Goal: Transaction & Acquisition: Purchase product/service

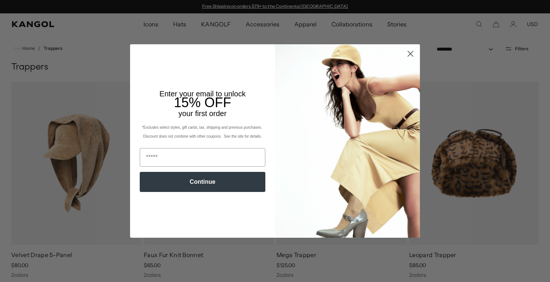
click at [413, 53] on circle "Close dialog" at bounding box center [410, 54] width 12 height 12
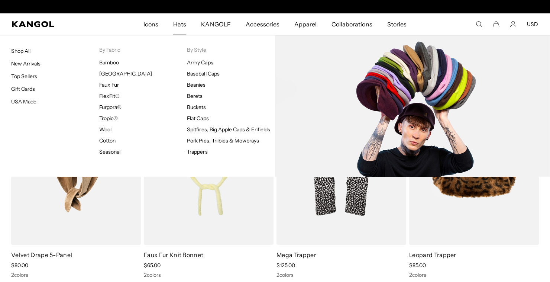
scroll to position [0, 153]
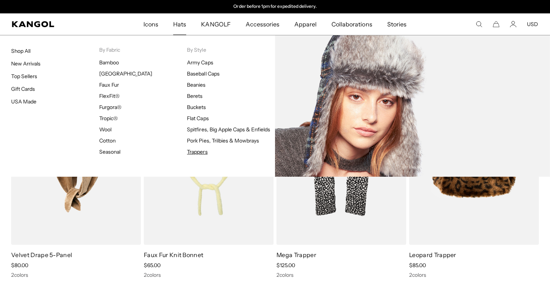
click at [199, 153] on link "Trappers" at bounding box center [197, 151] width 20 height 7
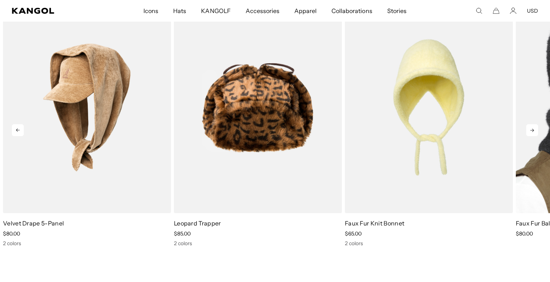
scroll to position [577, 0]
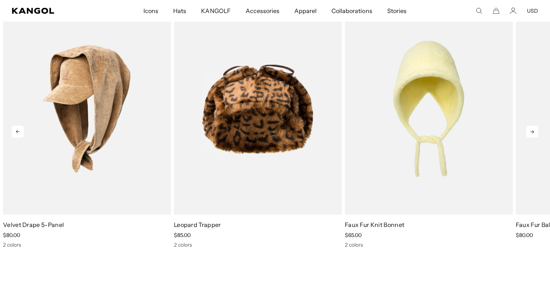
click at [528, 131] on icon at bounding box center [532, 132] width 12 height 12
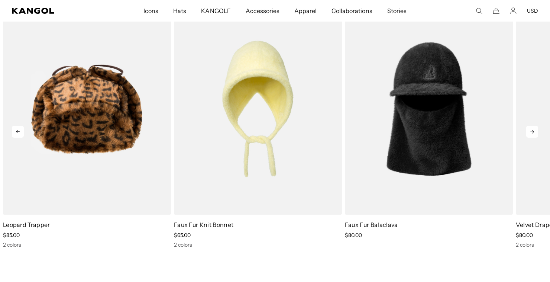
scroll to position [0, 0]
click at [530, 131] on icon at bounding box center [532, 132] width 12 height 12
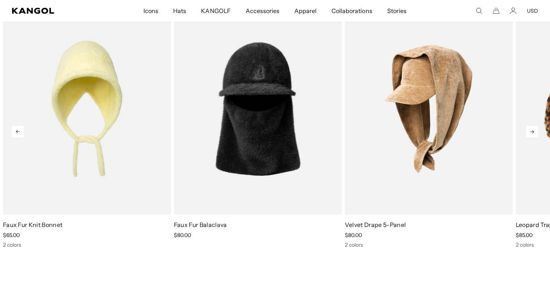
scroll to position [0, 153]
click at [530, 131] on icon at bounding box center [532, 132] width 12 height 12
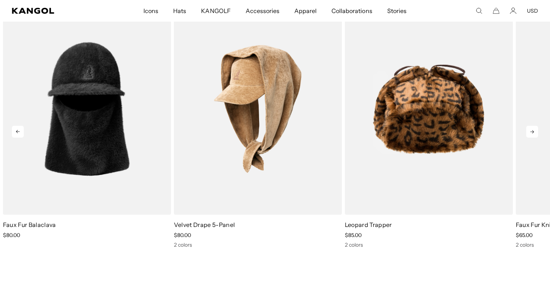
click at [530, 131] on icon at bounding box center [532, 132] width 12 height 12
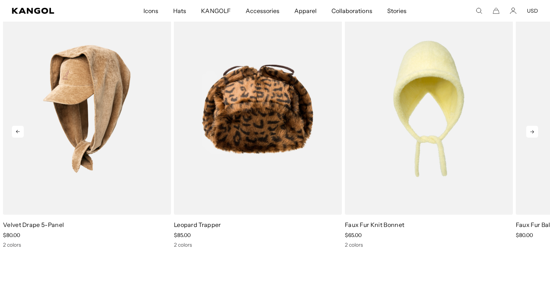
click at [530, 131] on icon at bounding box center [532, 132] width 12 height 12
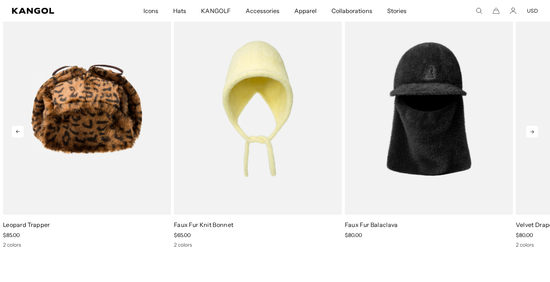
click at [530, 131] on icon at bounding box center [532, 132] width 12 height 12
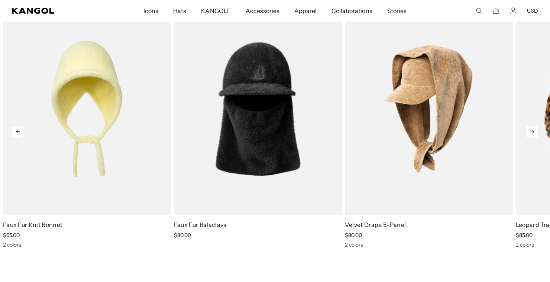
click at [530, 131] on icon at bounding box center [532, 132] width 12 height 12
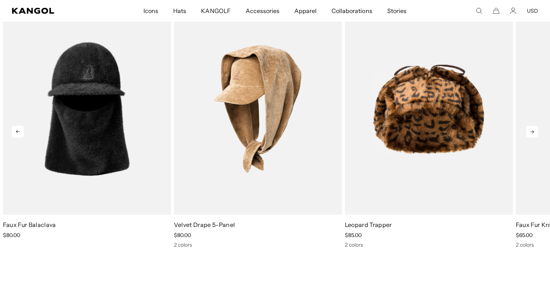
scroll to position [0, 0]
click at [530, 131] on icon at bounding box center [532, 132] width 12 height 12
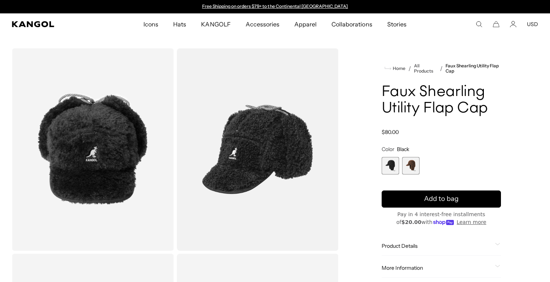
click at [408, 167] on span "2 of 2" at bounding box center [410, 165] width 17 height 17
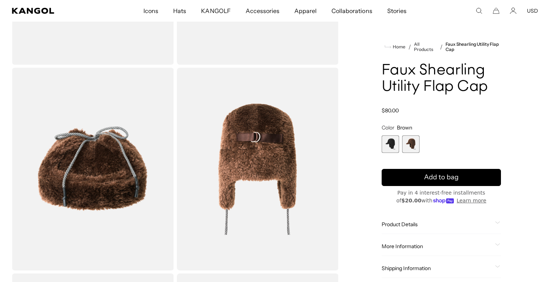
scroll to position [249, 0]
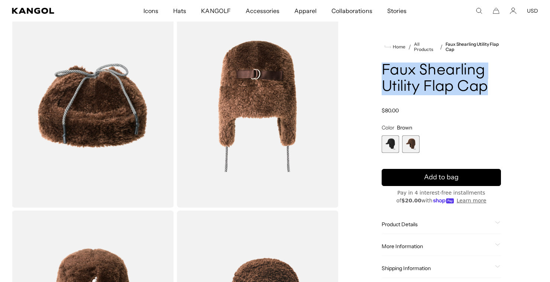
drag, startPoint x: 493, startPoint y: 88, endPoint x: 384, endPoint y: 68, distance: 110.7
click at [384, 69] on h1 "Faux Shearling Utility Flap Cap" at bounding box center [441, 78] width 119 height 33
copy h1 "Faux Shearling Utility Flap Cap"
